Goal: Transaction & Acquisition: Purchase product/service

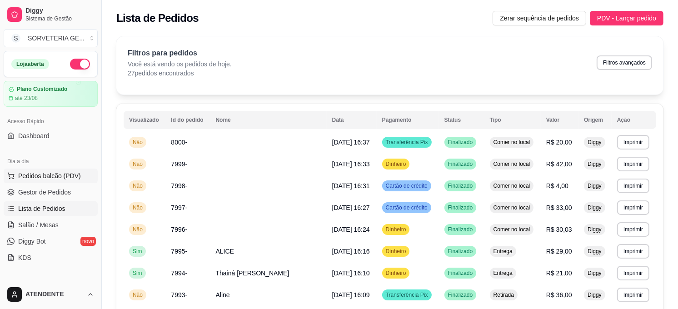
click at [56, 174] on span "Pedidos balcão (PDV)" at bounding box center [49, 175] width 63 height 9
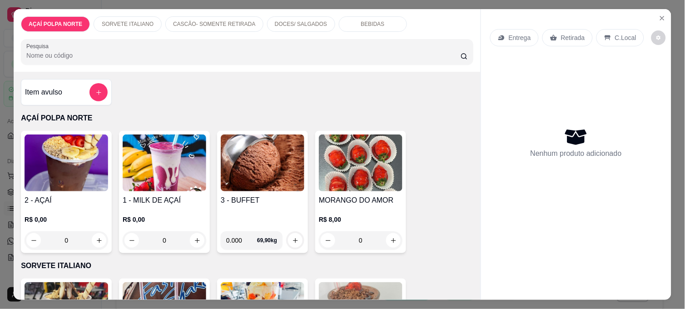
click at [99, 168] on img at bounding box center [67, 163] width 84 height 57
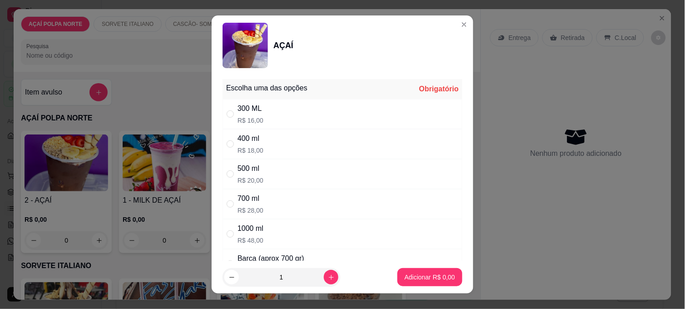
click at [246, 106] on div "300 ML" at bounding box center [251, 108] width 26 height 11
radio input "true"
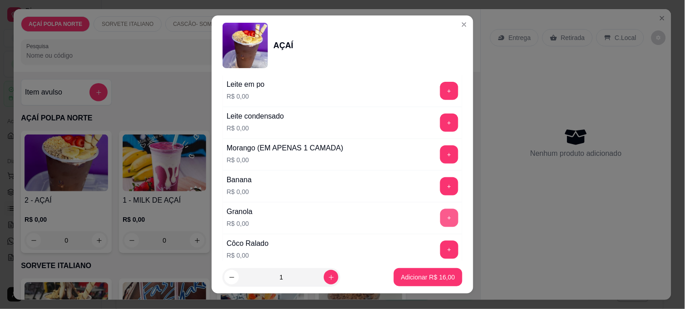
scroll to position [404, 0]
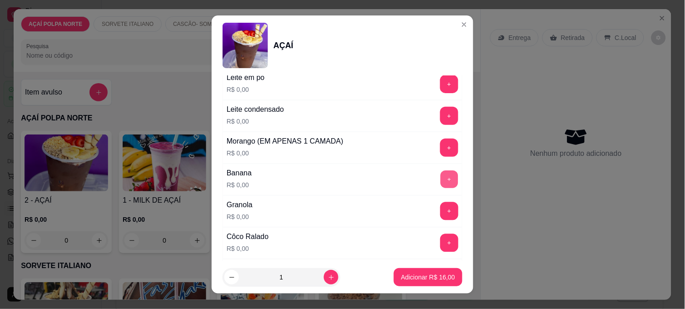
click at [441, 185] on button "+" at bounding box center [450, 180] width 18 height 18
click at [440, 153] on button "+" at bounding box center [449, 148] width 18 height 18
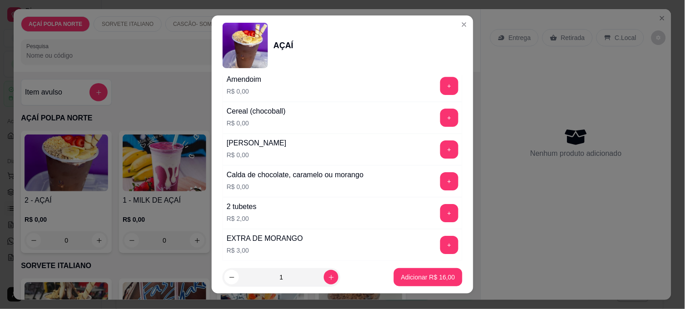
scroll to position [1010, 0]
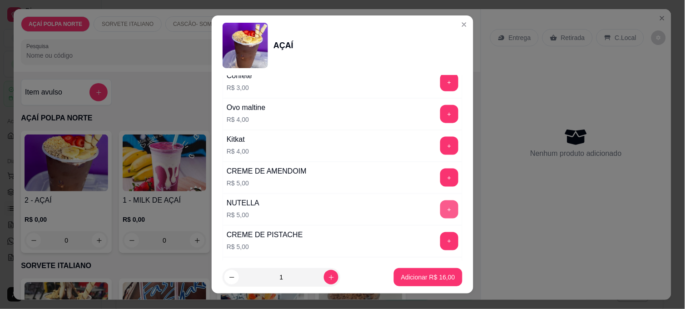
click at [440, 214] on button "+" at bounding box center [449, 209] width 18 height 18
click at [427, 280] on p "Adicionar R$ 21,00" at bounding box center [428, 277] width 54 height 9
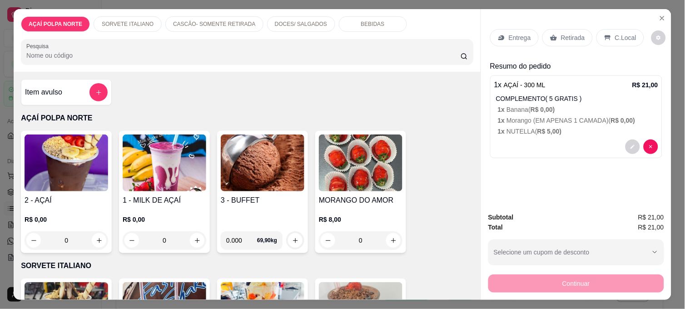
click at [615, 35] on p "C.Local" at bounding box center [625, 37] width 21 height 9
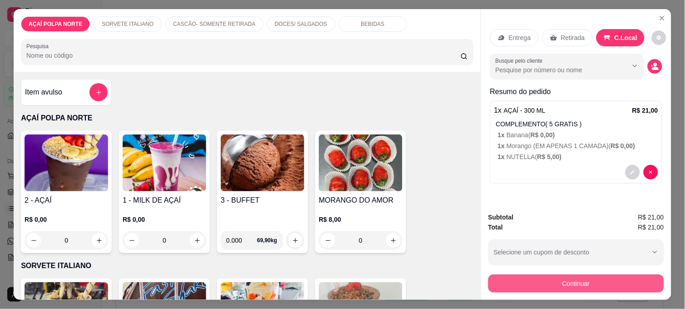
click at [565, 278] on button "Continuar" at bounding box center [577, 284] width 176 height 18
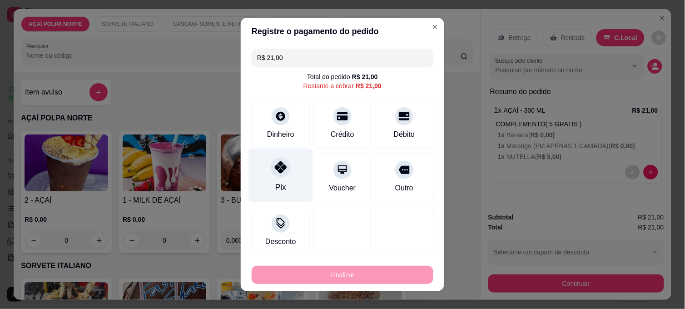
click at [274, 174] on div at bounding box center [281, 167] width 20 height 20
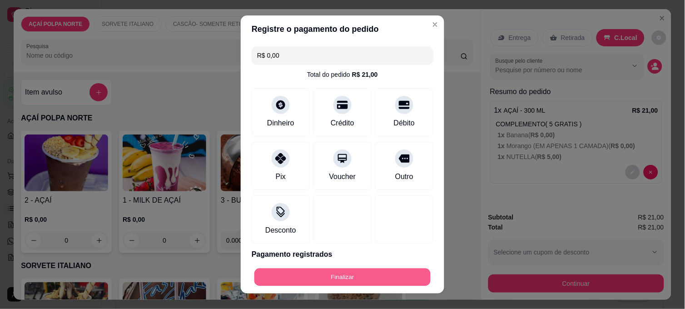
click at [361, 280] on button "Finalizar" at bounding box center [343, 278] width 176 height 18
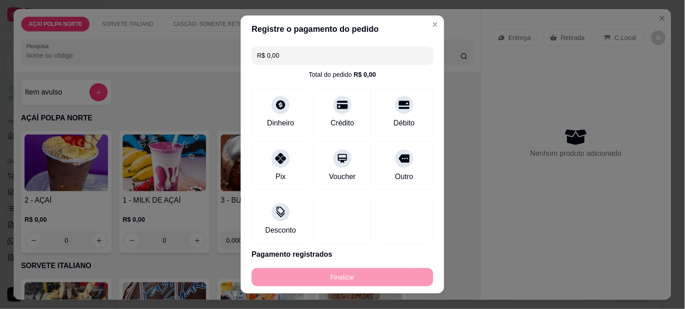
type input "-R$ 21,00"
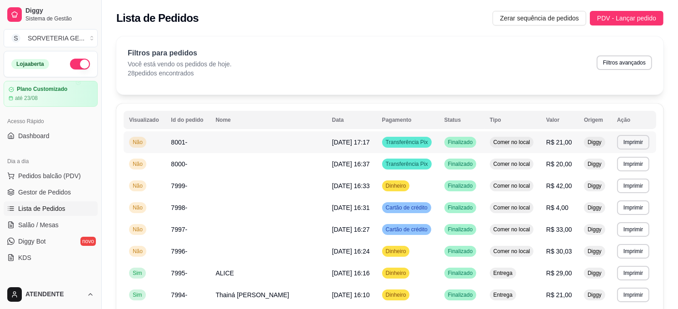
click at [180, 145] on span "8001-" at bounding box center [179, 142] width 16 height 7
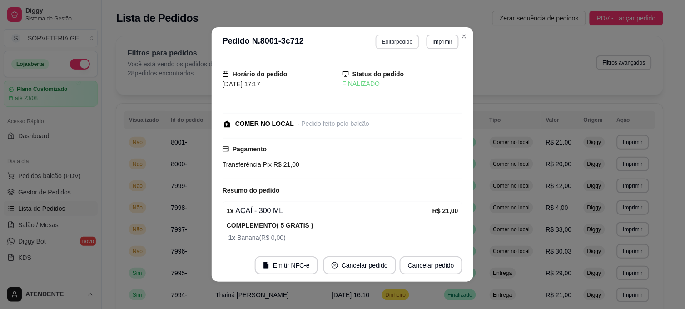
click at [385, 35] on button "Editar pedido" at bounding box center [397, 42] width 43 height 15
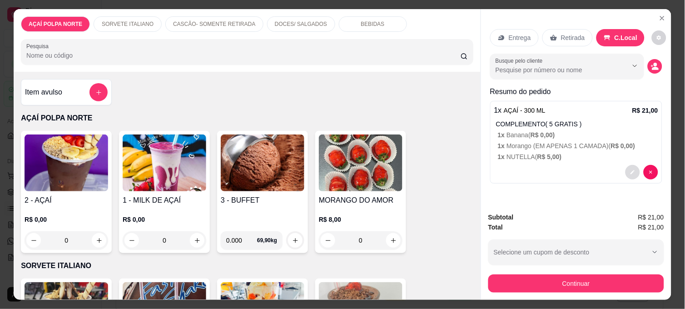
click at [626, 165] on button "decrease-product-quantity" at bounding box center [633, 172] width 15 height 15
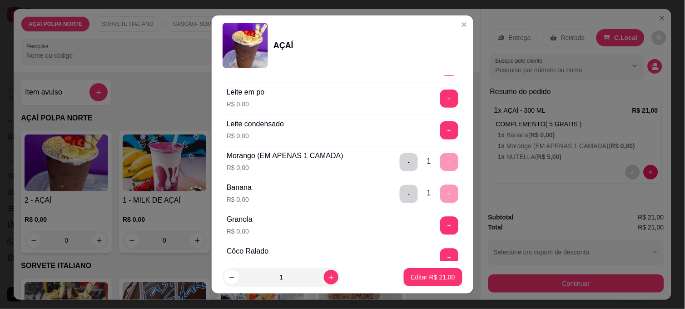
scroll to position [404, 0]
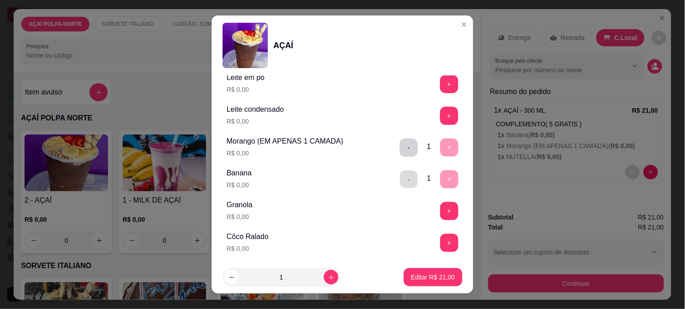
click at [400, 180] on button "-" at bounding box center [409, 180] width 18 height 18
click at [437, 208] on div "+" at bounding box center [449, 211] width 25 height 18
click at [440, 210] on button "+" at bounding box center [449, 211] width 18 height 18
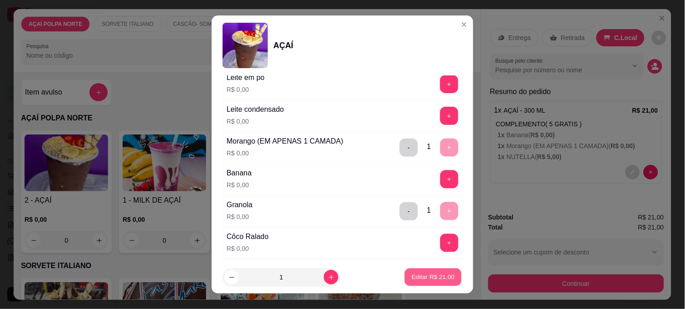
click at [420, 273] on p "Editar R$ 21,00" at bounding box center [433, 277] width 43 height 9
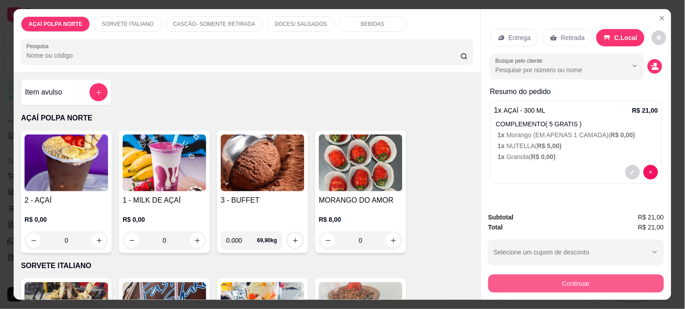
click at [518, 277] on button "Continuar" at bounding box center [577, 284] width 176 height 18
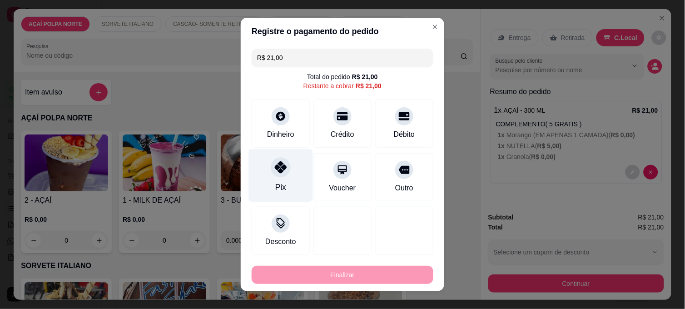
click at [288, 167] on div "Pix" at bounding box center [281, 175] width 64 height 53
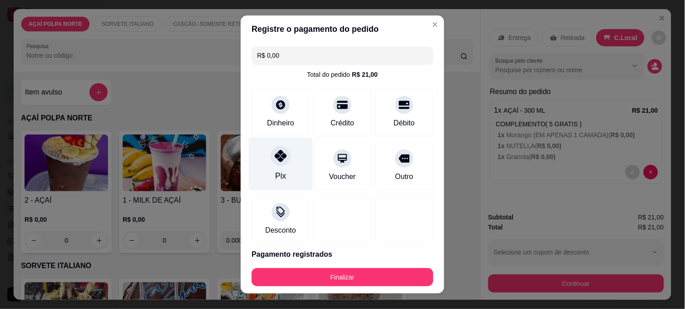
click at [275, 170] on div "Pix" at bounding box center [280, 176] width 11 height 12
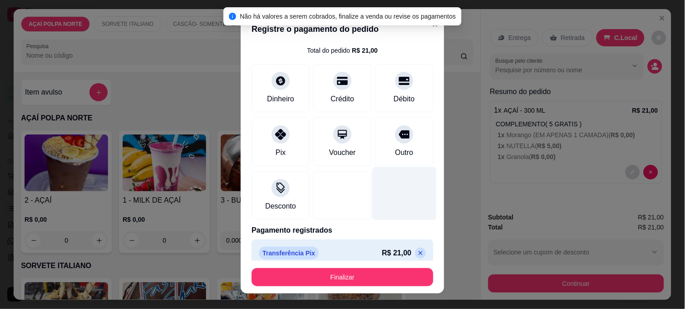
scroll to position [34, 0]
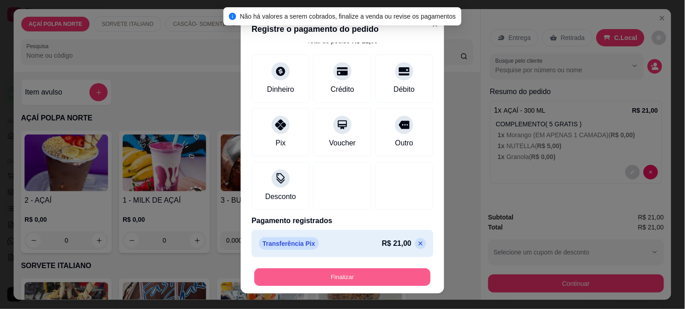
click at [365, 281] on button "Finalizar" at bounding box center [343, 278] width 176 height 18
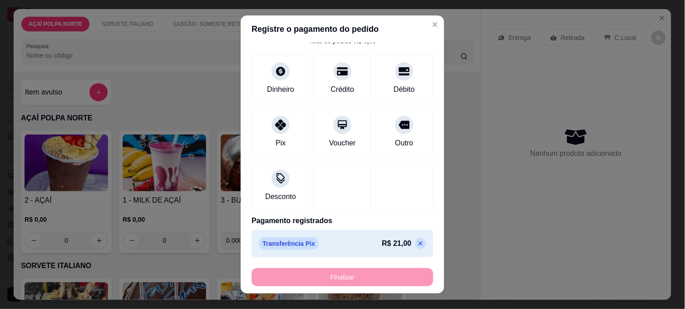
type input "-R$ 21,00"
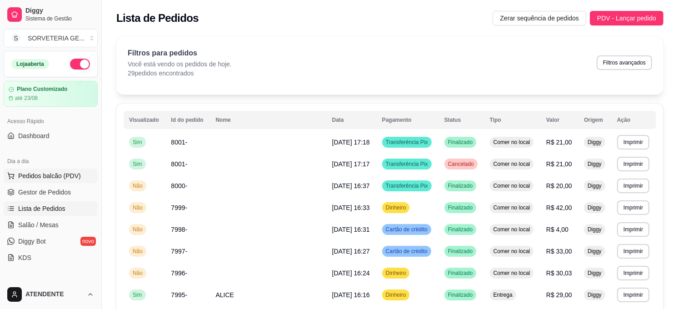
click at [44, 178] on span "Pedidos balcão (PDV)" at bounding box center [49, 175] width 63 height 9
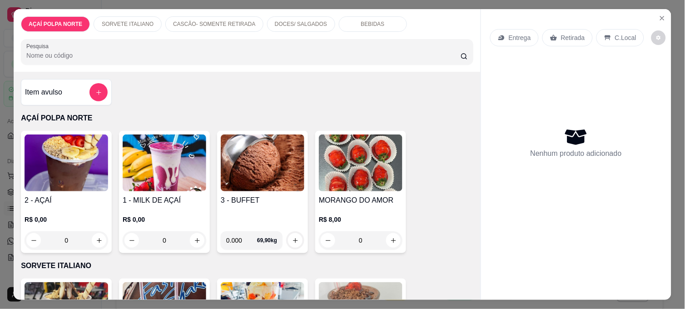
click at [49, 169] on img at bounding box center [67, 163] width 84 height 57
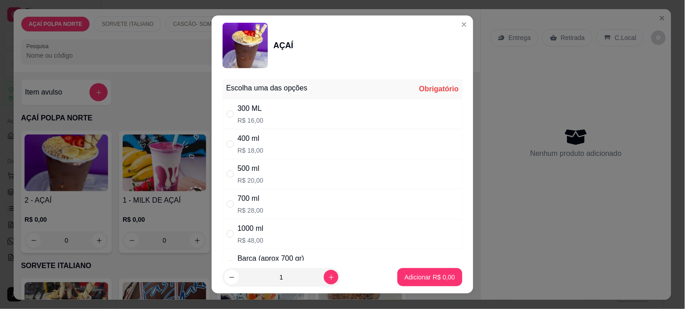
click at [241, 144] on div "400 ml" at bounding box center [251, 138] width 26 height 11
radio input "true"
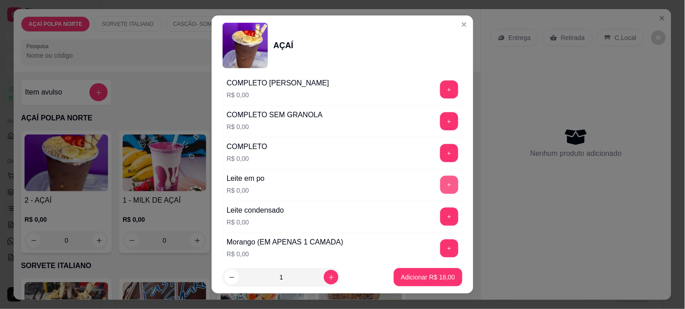
click at [440, 182] on button "+" at bounding box center [449, 185] width 18 height 18
click at [440, 219] on button "+" at bounding box center [449, 217] width 18 height 18
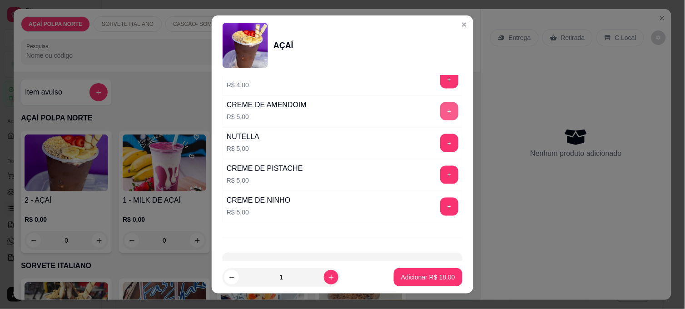
scroll to position [1059, 0]
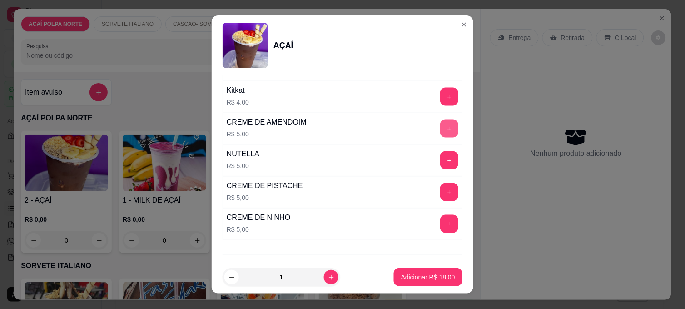
click at [428, 120] on div "CREME DE AMENDOIM R$ 5,00 +" at bounding box center [343, 129] width 240 height 32
click at [440, 167] on button "+" at bounding box center [449, 160] width 18 height 18
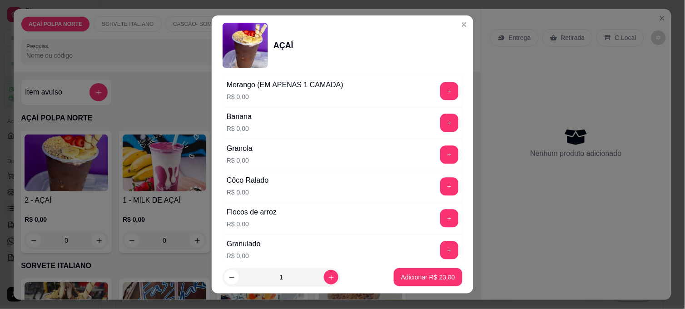
scroll to position [453, 0]
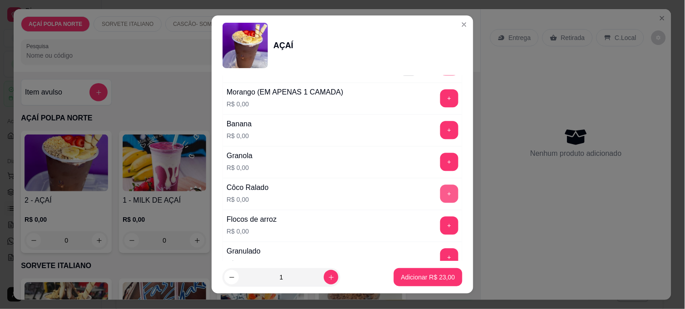
click at [440, 195] on button "+" at bounding box center [449, 194] width 18 height 18
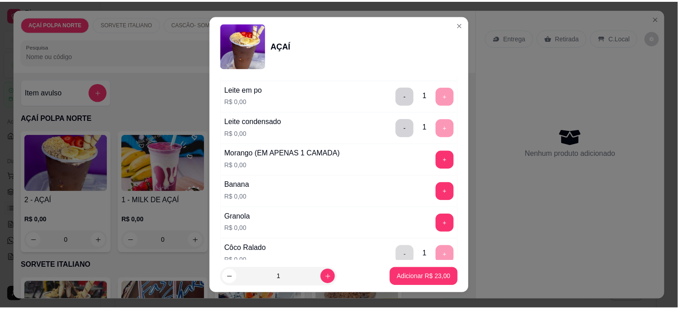
scroll to position [301, 0]
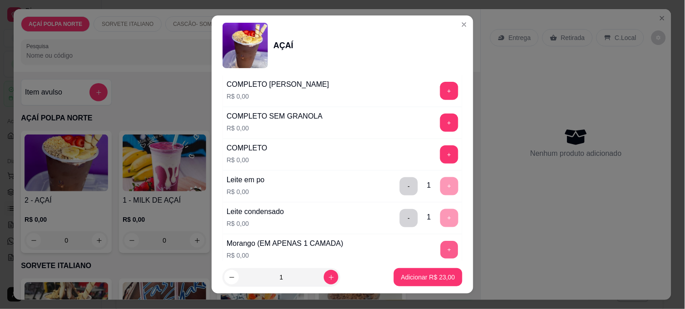
click at [441, 249] on button "+" at bounding box center [450, 250] width 18 height 18
click at [430, 284] on button "Adicionar R$ 23,00" at bounding box center [428, 277] width 69 height 18
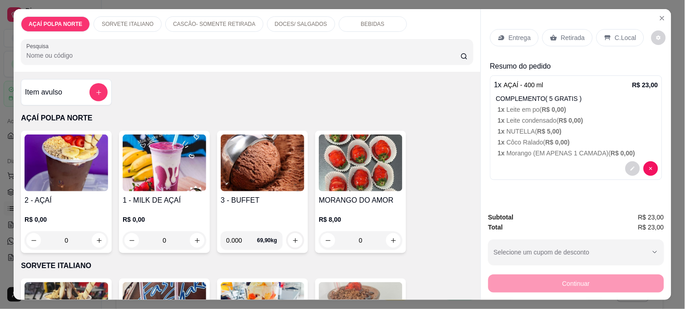
drag, startPoint x: 576, startPoint y: 115, endPoint x: 581, endPoint y: 132, distance: 17.5
drag, startPoint x: 581, startPoint y: 132, endPoint x: 594, endPoint y: 79, distance: 55.1
click at [594, 80] on div "1 x AÇAÍ - 400 ml R$ 23,00" at bounding box center [577, 85] width 164 height 11
click at [615, 37] on p "C.Local" at bounding box center [625, 37] width 21 height 9
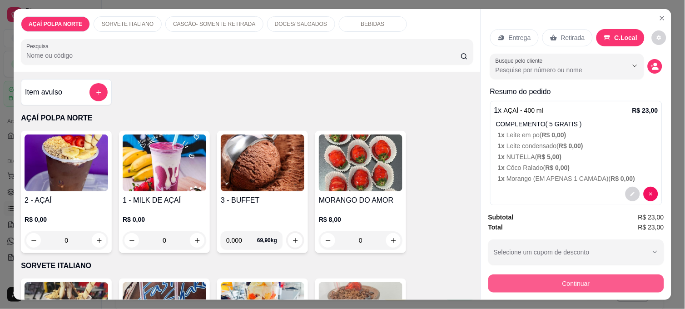
click at [570, 275] on button "Continuar" at bounding box center [577, 284] width 176 height 18
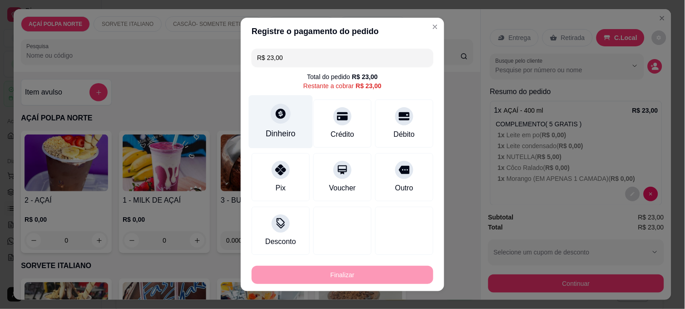
click at [282, 125] on div "Dinheiro" at bounding box center [281, 121] width 64 height 53
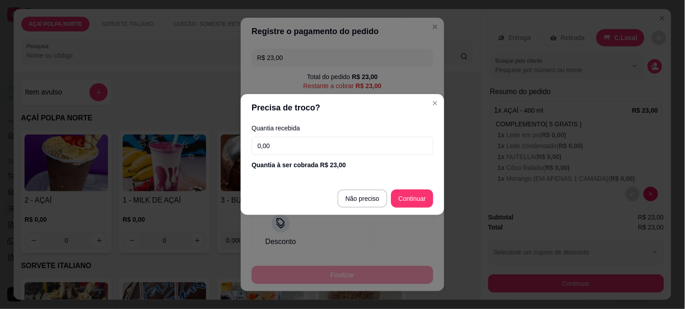
click at [345, 146] on input "0,00" at bounding box center [343, 146] width 182 height 18
type input "24,00"
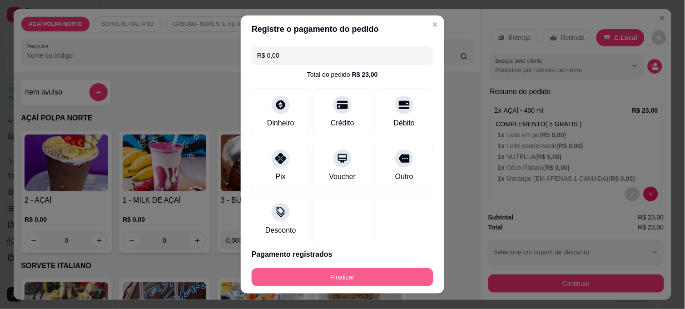
click at [380, 276] on button "Finalizar" at bounding box center [343, 277] width 182 height 18
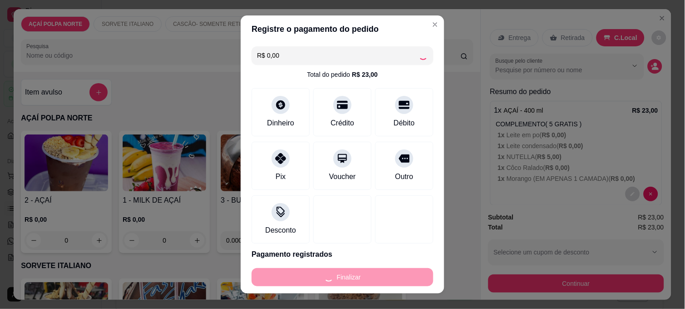
type input "-R$ 23,00"
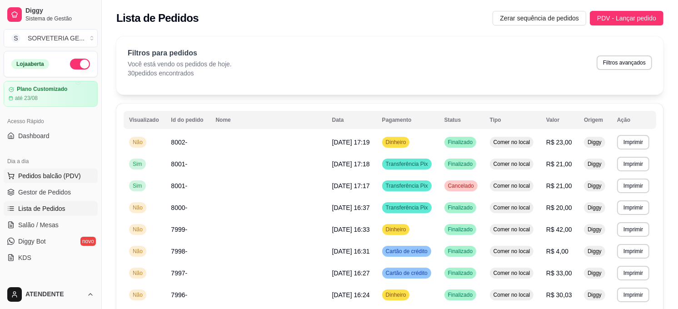
click at [67, 175] on span "Pedidos balcão (PDV)" at bounding box center [49, 175] width 63 height 9
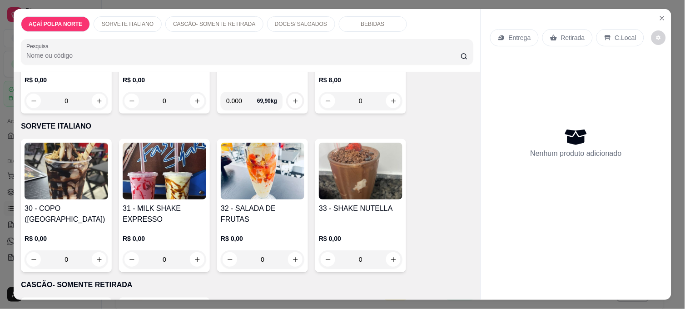
scroll to position [151, 0]
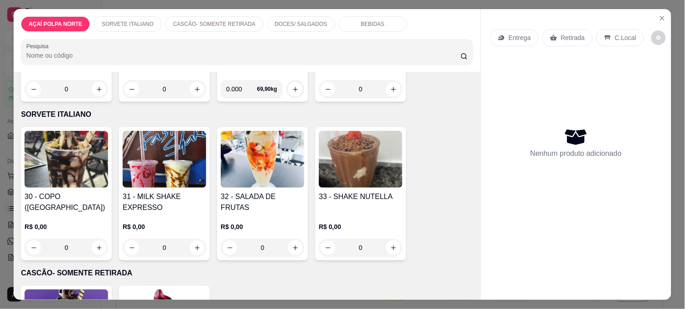
click at [258, 140] on img at bounding box center [263, 159] width 84 height 57
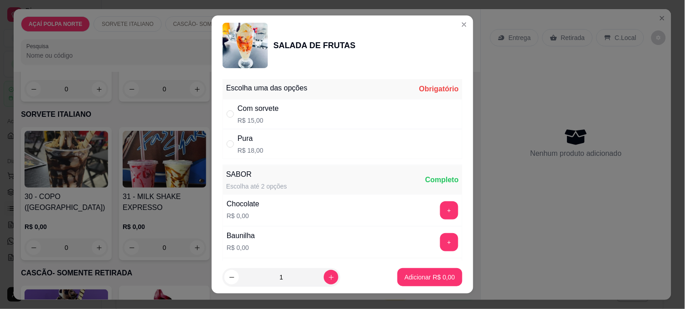
click at [251, 145] on div "Pura R$ 18,00" at bounding box center [251, 144] width 26 height 22
radio input "true"
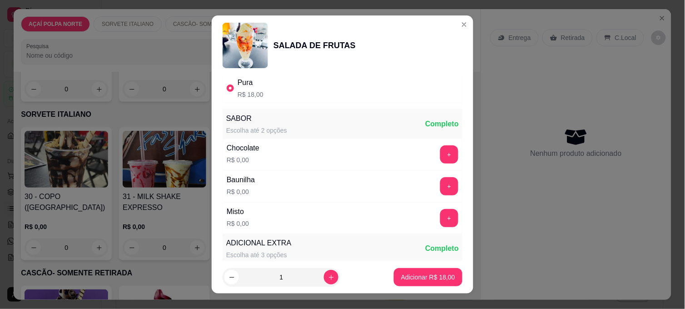
scroll to position [101, 0]
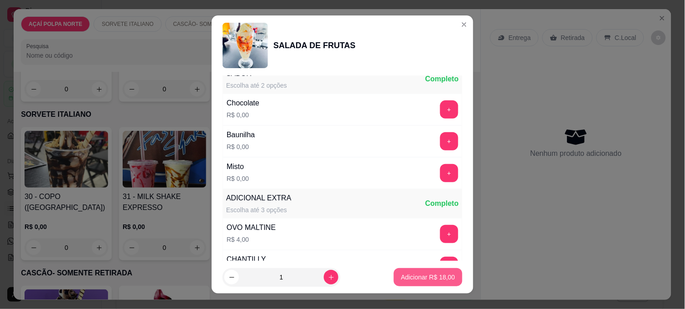
click at [419, 280] on p "Adicionar R$ 18,00" at bounding box center [428, 277] width 54 height 9
type input "1"
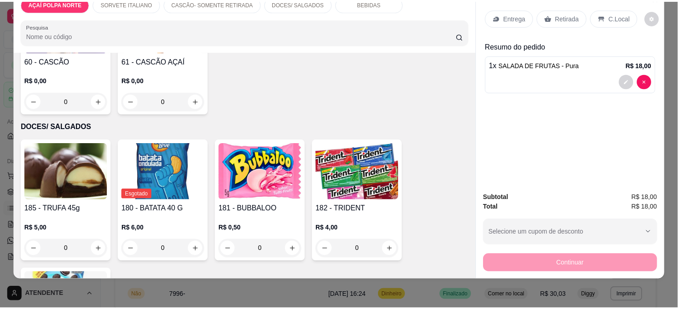
scroll to position [468, 0]
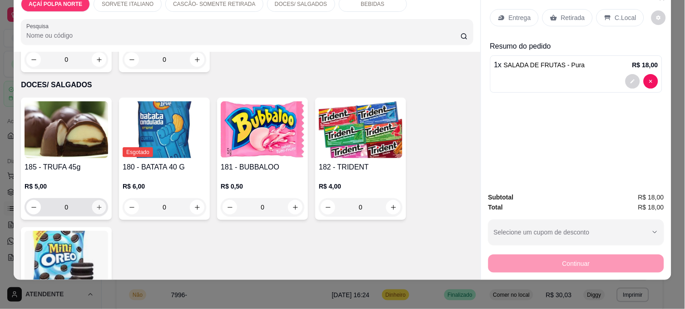
click at [96, 204] on icon "increase-product-quantity" at bounding box center [99, 207] width 7 height 7
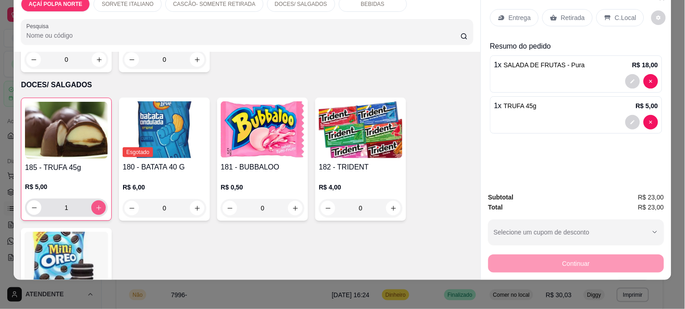
click at [95, 205] on icon "increase-product-quantity" at bounding box center [98, 208] width 7 height 7
type input "2"
click at [620, 13] on p "C.Local" at bounding box center [625, 17] width 21 height 9
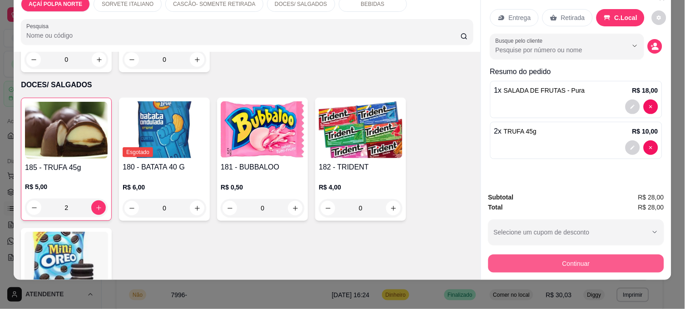
click at [575, 255] on button "Continuar" at bounding box center [577, 264] width 176 height 18
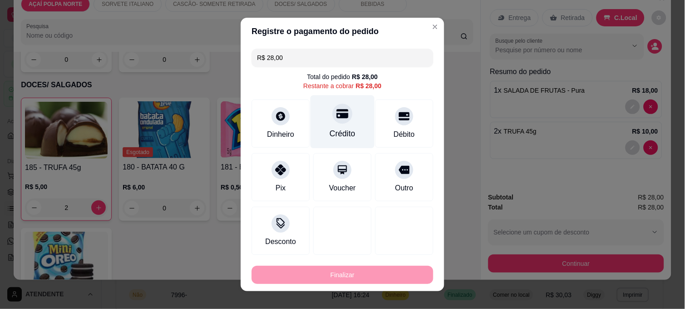
click at [343, 124] on div "Crédito" at bounding box center [343, 121] width 64 height 53
type input "R$ 0,00"
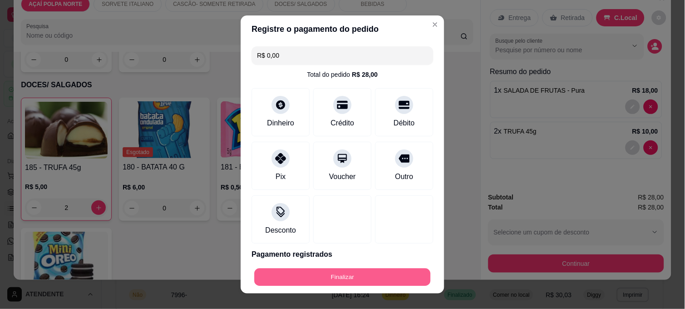
click at [357, 273] on button "Finalizar" at bounding box center [343, 278] width 176 height 18
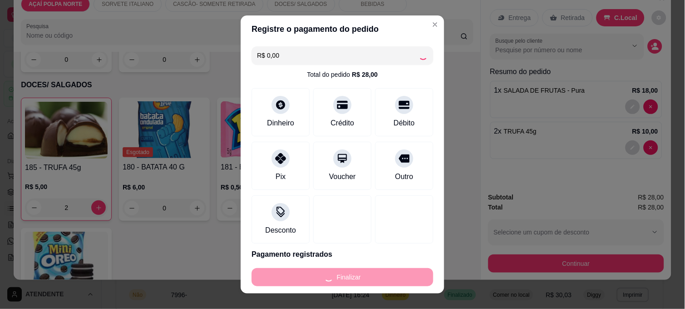
type input "0"
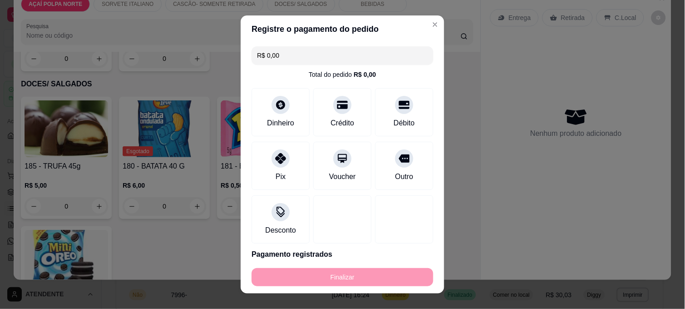
type input "-R$ 28,00"
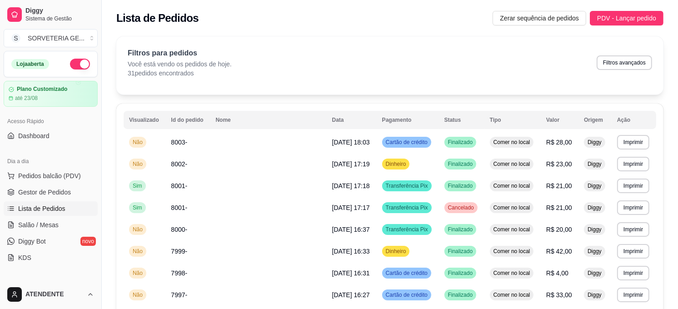
click at [70, 66] on button "button" at bounding box center [80, 64] width 20 height 11
